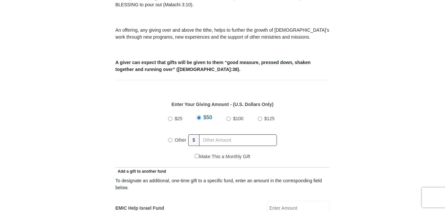
scroll to position [246, 0]
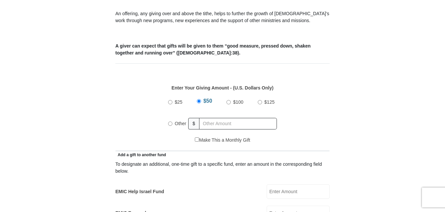
click at [173, 118] on label "Other" at bounding box center [181, 123] width 16 height 15
click at [173, 121] on input "Other" at bounding box center [170, 123] width 4 height 4
radio input "true"
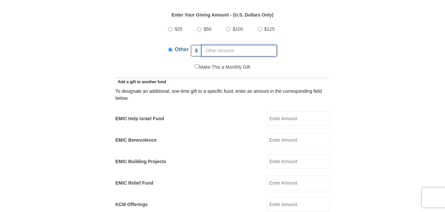
scroll to position [321, 0]
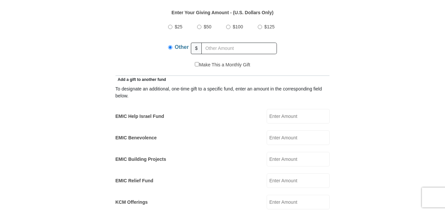
click at [295, 110] on input "EMIC Help Israel Fund" at bounding box center [298, 116] width 63 height 15
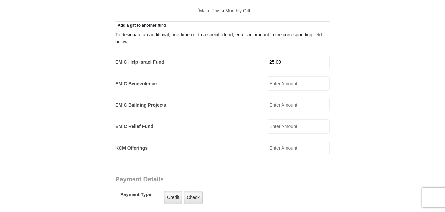
scroll to position [376, 0]
click at [279, 142] on input "KCM Offerings" at bounding box center [298, 147] width 63 height 15
click at [290, 55] on input "25.00" at bounding box center [298, 61] width 63 height 15
type input "2"
type input "50.00"
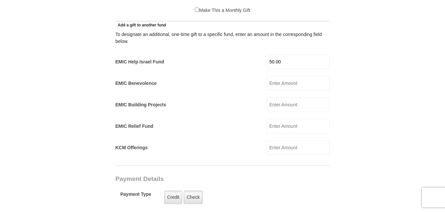
click at [274, 141] on input "KCM Offerings" at bounding box center [298, 147] width 63 height 15
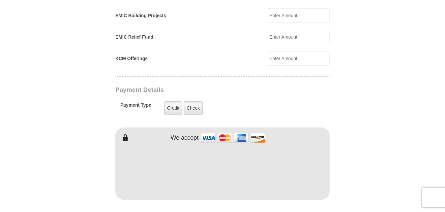
scroll to position [465, 0]
click at [170, 101] on label "Credit" at bounding box center [173, 108] width 18 height 14
click at [0, 0] on input "Credit" at bounding box center [0, 0] width 0 height 0
click at [288, 51] on input "KCM Offerings" at bounding box center [298, 58] width 63 height 15
type input "425.00"
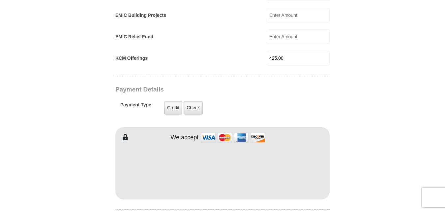
click at [376, 104] on form "Eagle Mountain International Church Online Giving Because of gifts like yours, …" at bounding box center [223, 54] width 376 height 987
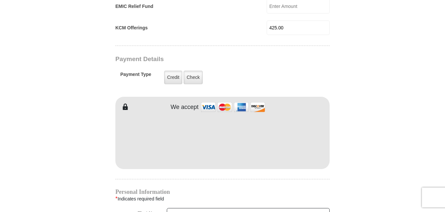
scroll to position [497, 0]
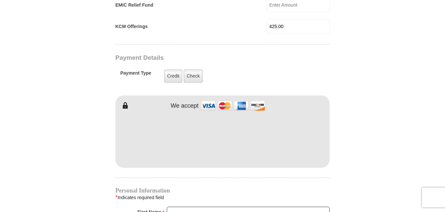
click at [387, 114] on form "Eagle Mountain International Church Online Giving Because of gifts like yours, …" at bounding box center [223, 23] width 376 height 987
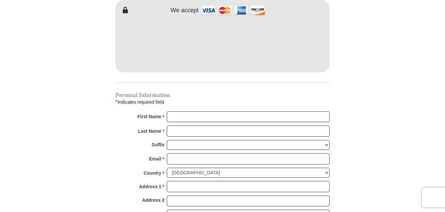
scroll to position [595, 0]
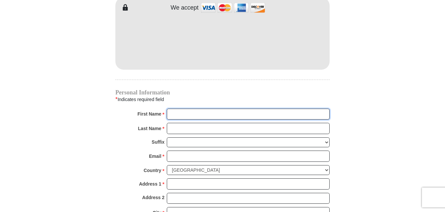
click at [201, 109] on input "First Name *" at bounding box center [248, 114] width 163 height 11
type input "Timothy"
type input "340.00"
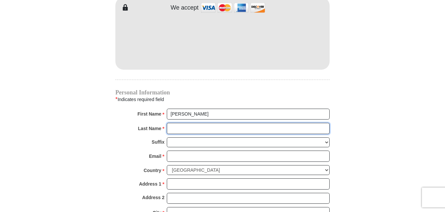
type input "Baldwin"
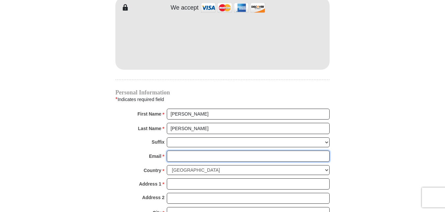
type input "joy8tk@yahoo.com"
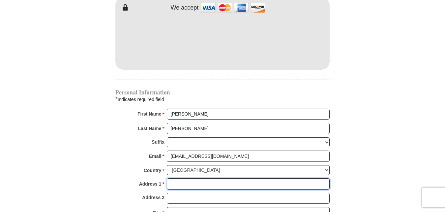
type input "277 Dixie Trail"
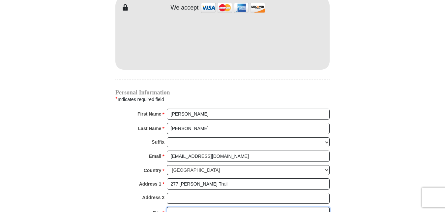
type input "Hamlet"
select select "NC"
type input "28345"
type input "9109955141"
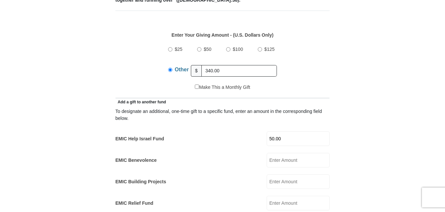
scroll to position [295, 0]
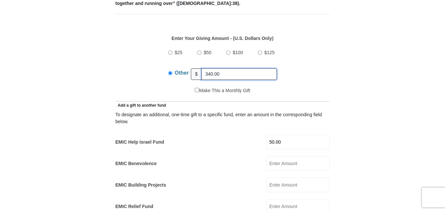
click at [236, 68] on input "340.00" at bounding box center [240, 74] width 76 height 12
type input "3"
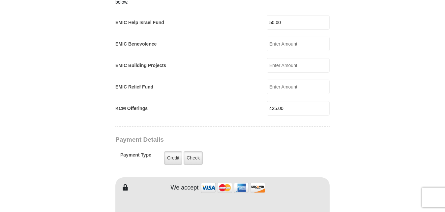
scroll to position [408, 0]
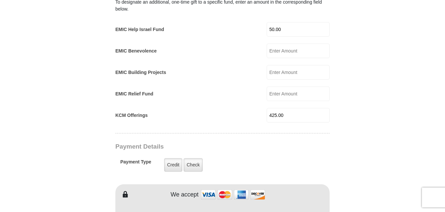
click at [298, 108] on input "425.00" at bounding box center [298, 115] width 63 height 15
type input "4"
click at [373, 108] on form "Eagle Mountain International Church Online Giving Because of gifts like yours, …" at bounding box center [223, 107] width 376 height 976
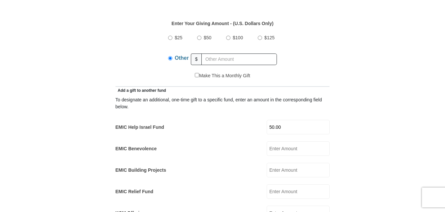
scroll to position [309, 0]
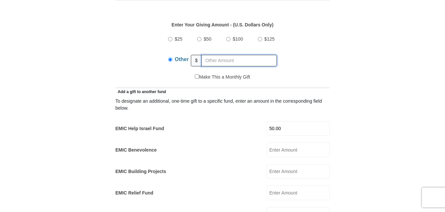
click at [221, 55] on input "text" at bounding box center [240, 61] width 76 height 12
type input "425.00"
click at [390, 96] on form "Eagle Mountain International Church Online Giving Because of gifts like yours, …" at bounding box center [223, 206] width 376 height 976
click at [387, 101] on form "Eagle Mountain International Church Online Giving Because of gifts like yours, …" at bounding box center [223, 206] width 376 height 976
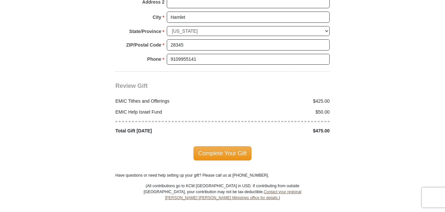
scroll to position [795, 0]
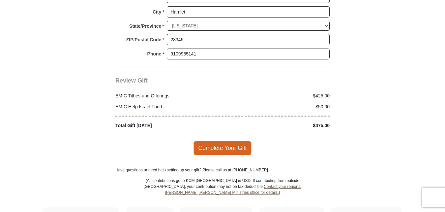
click at [219, 142] on span "Complete Your Gift" at bounding box center [223, 148] width 58 height 14
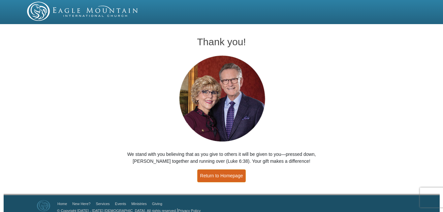
click at [214, 176] on link "Return to Homepage" at bounding box center [221, 175] width 49 height 13
